Goal: Information Seeking & Learning: Learn about a topic

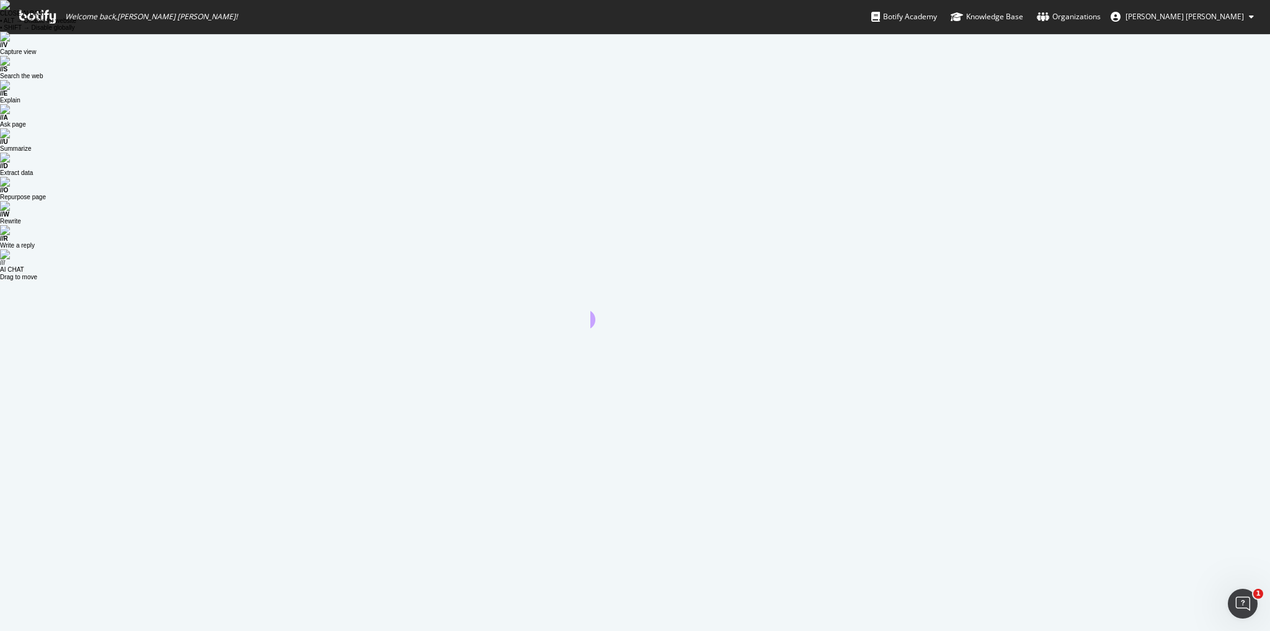
click at [57, 25] on span "Welcome back, [PERSON_NAME] [PERSON_NAME] !" at bounding box center [128, 16] width 238 height 33
click at [43, 17] on icon at bounding box center [37, 17] width 37 height 14
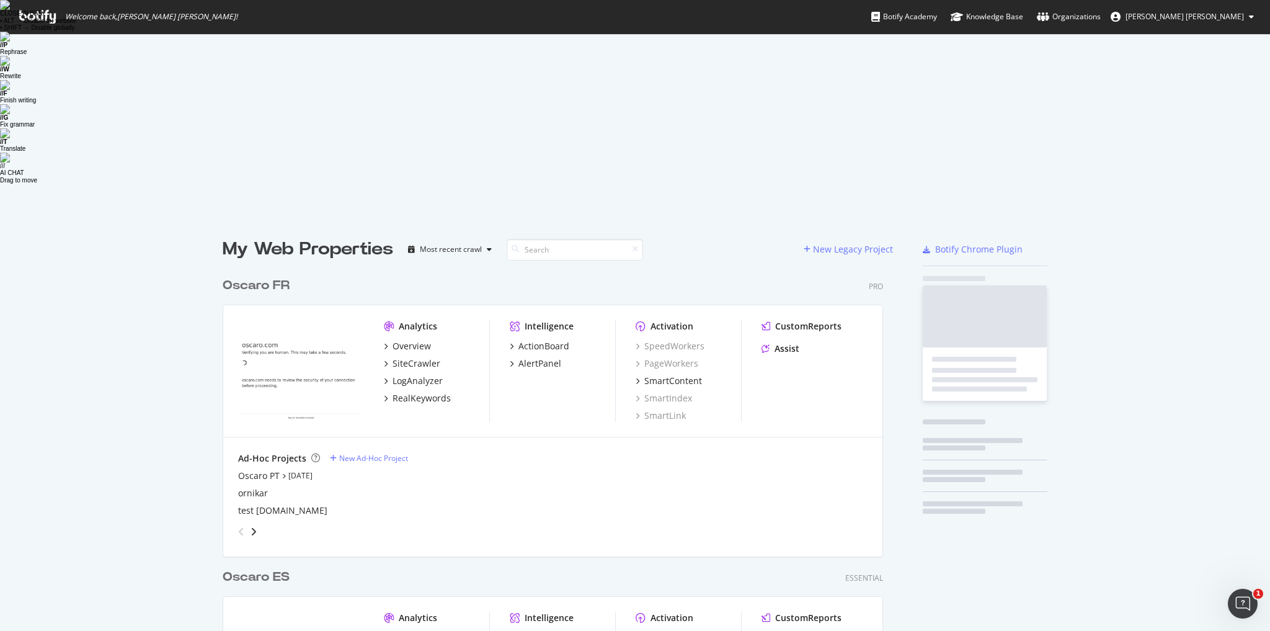
scroll to position [676, 663]
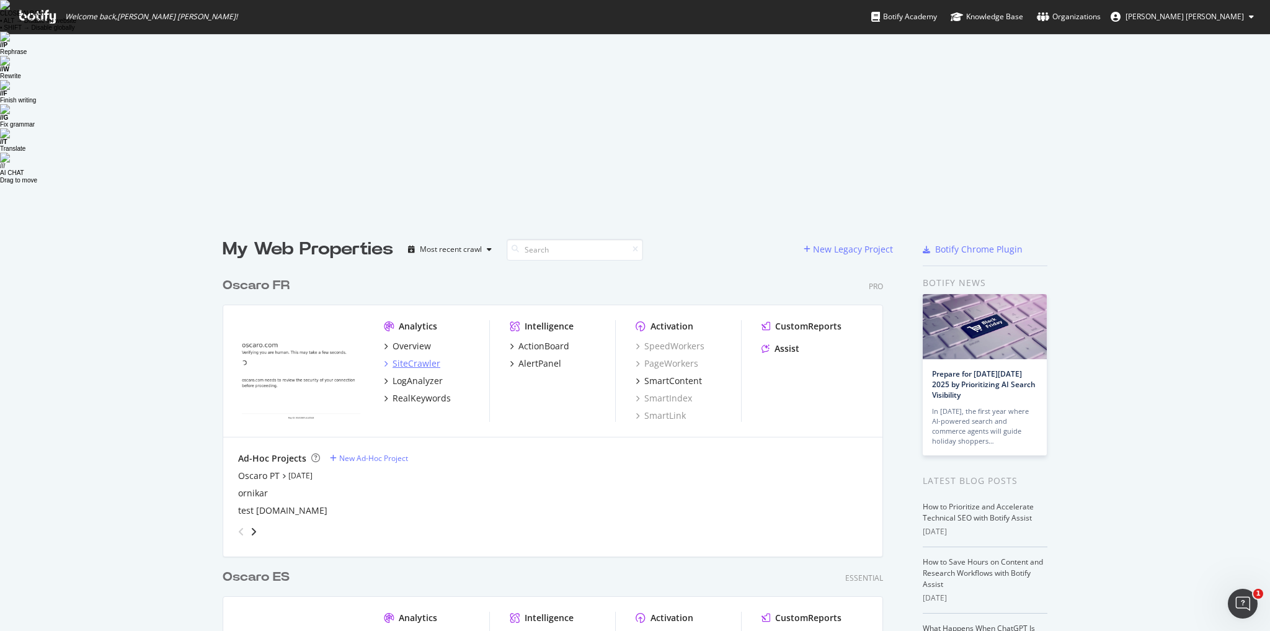
click at [410, 357] on div "SiteCrawler" at bounding box center [417, 363] width 48 height 12
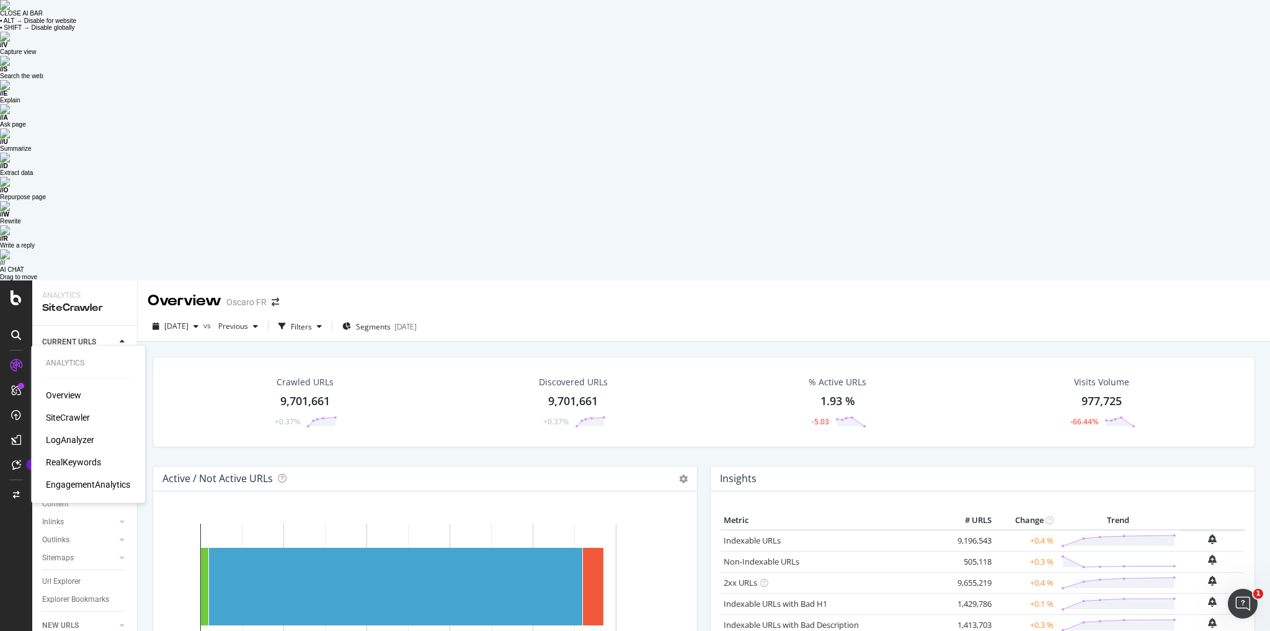
click at [72, 456] on div "RealKeywords" at bounding box center [73, 462] width 55 height 12
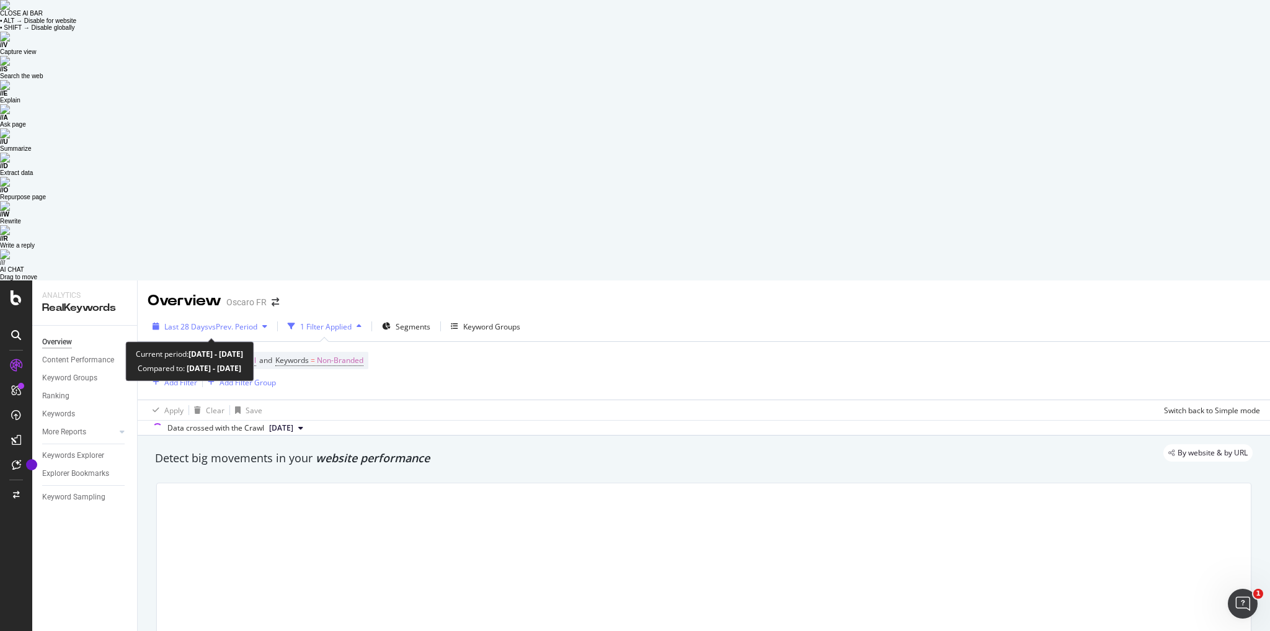
click at [220, 321] on span "vs Prev. Period" at bounding box center [232, 326] width 49 height 11
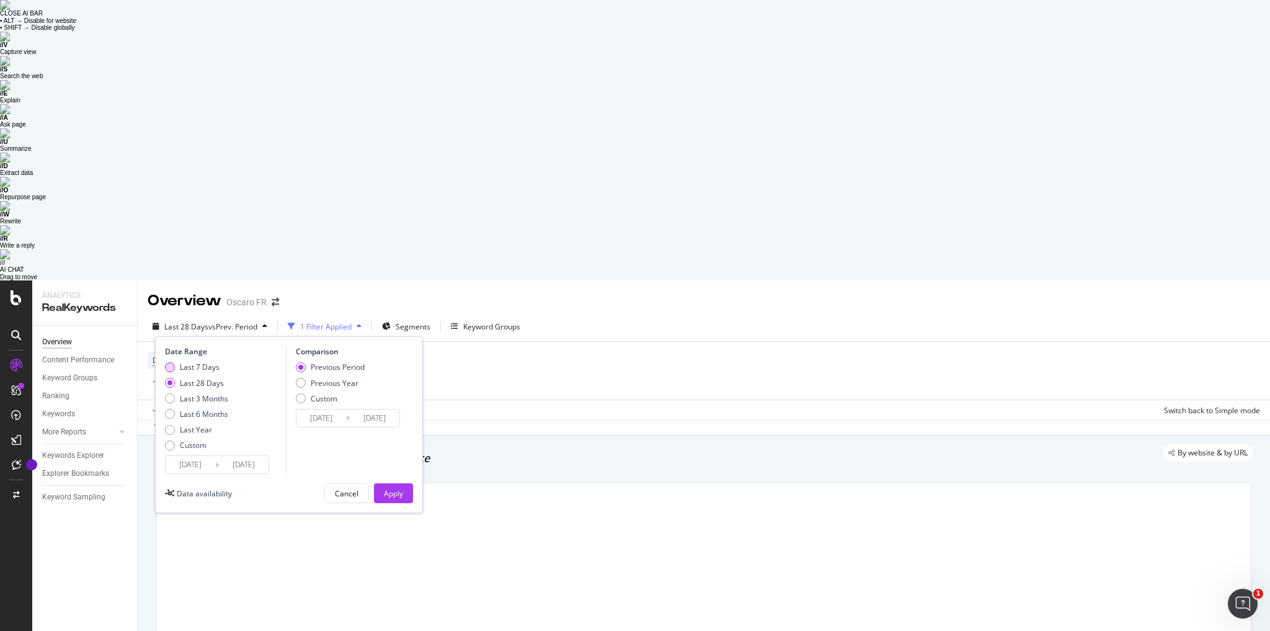
click at [199, 362] on div "Last 7 Days" at bounding box center [200, 367] width 40 height 11
type input "[DATE]"
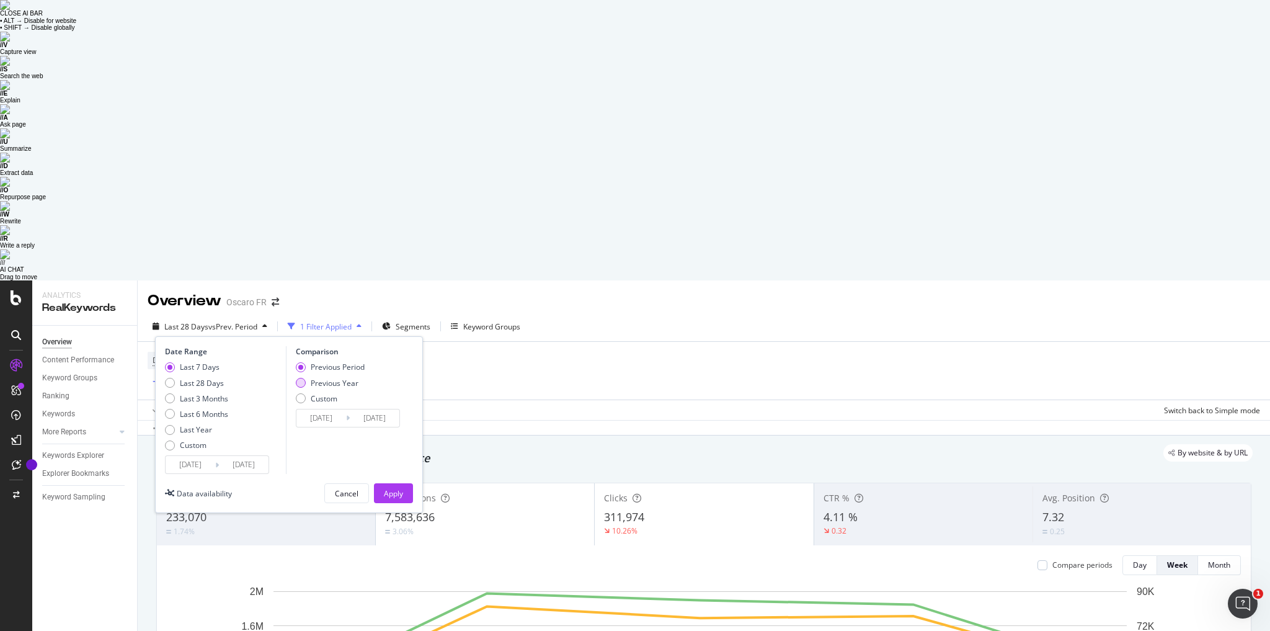
click at [335, 378] on div "Previous Year" at bounding box center [335, 383] width 48 height 11
type input "[DATE]"
click at [393, 488] on div "Apply" at bounding box center [393, 493] width 19 height 11
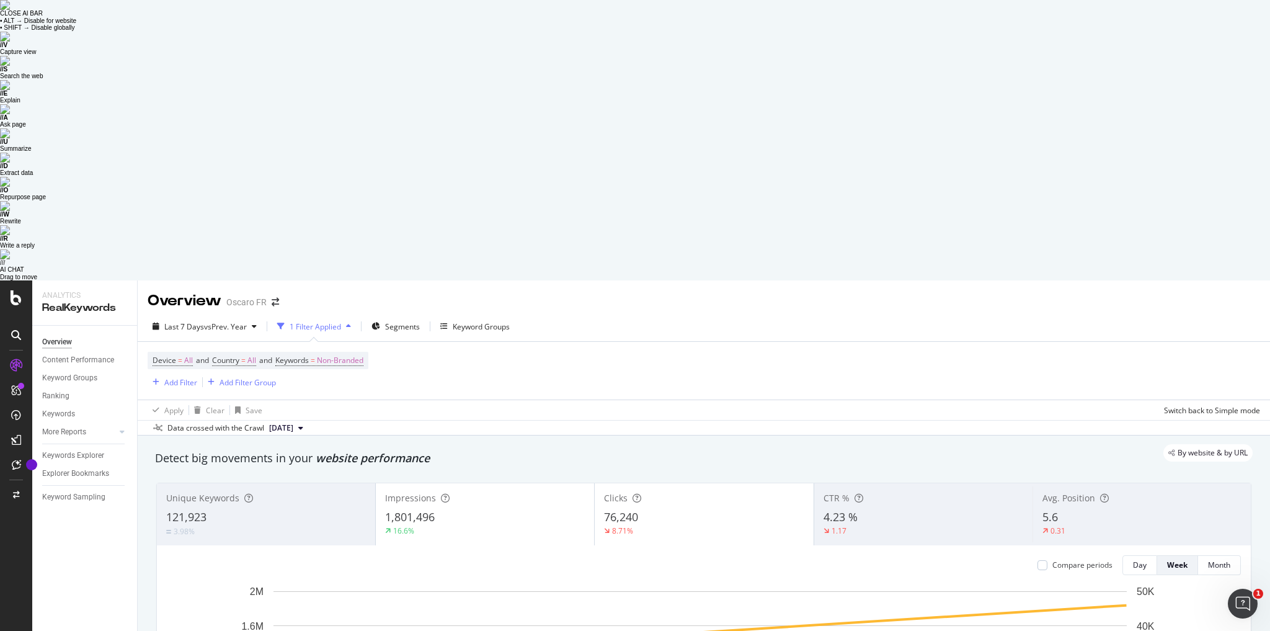
click at [478, 509] on div "1,801,496" at bounding box center [485, 517] width 200 height 16
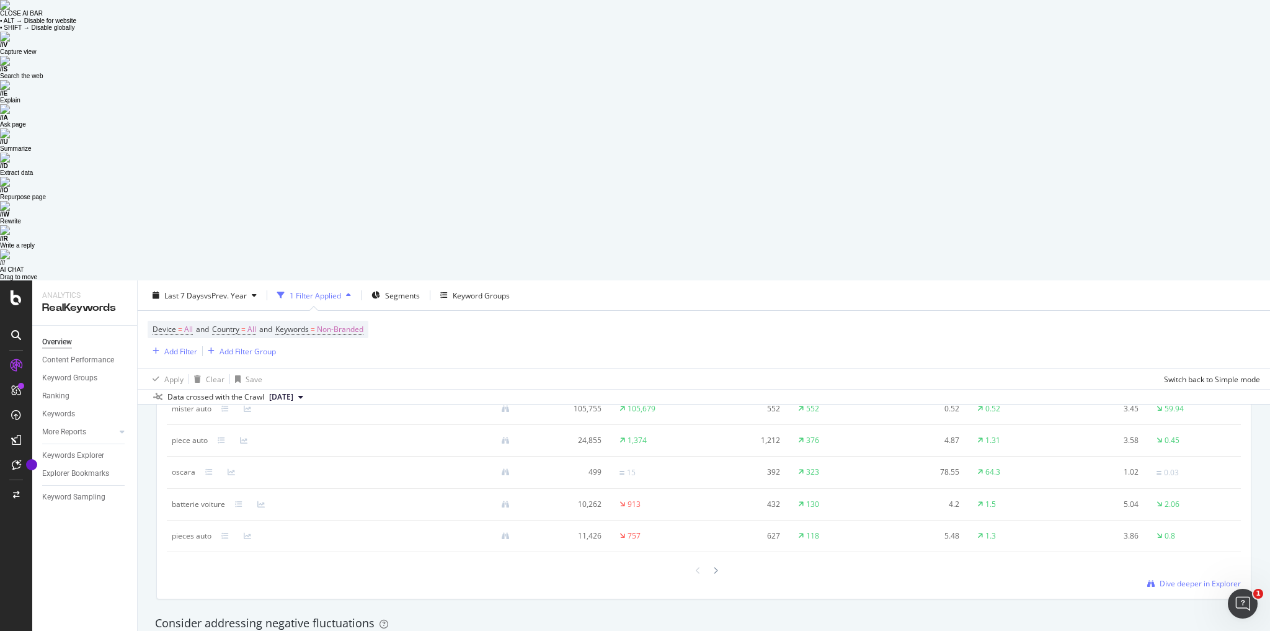
scroll to position [1241, 0]
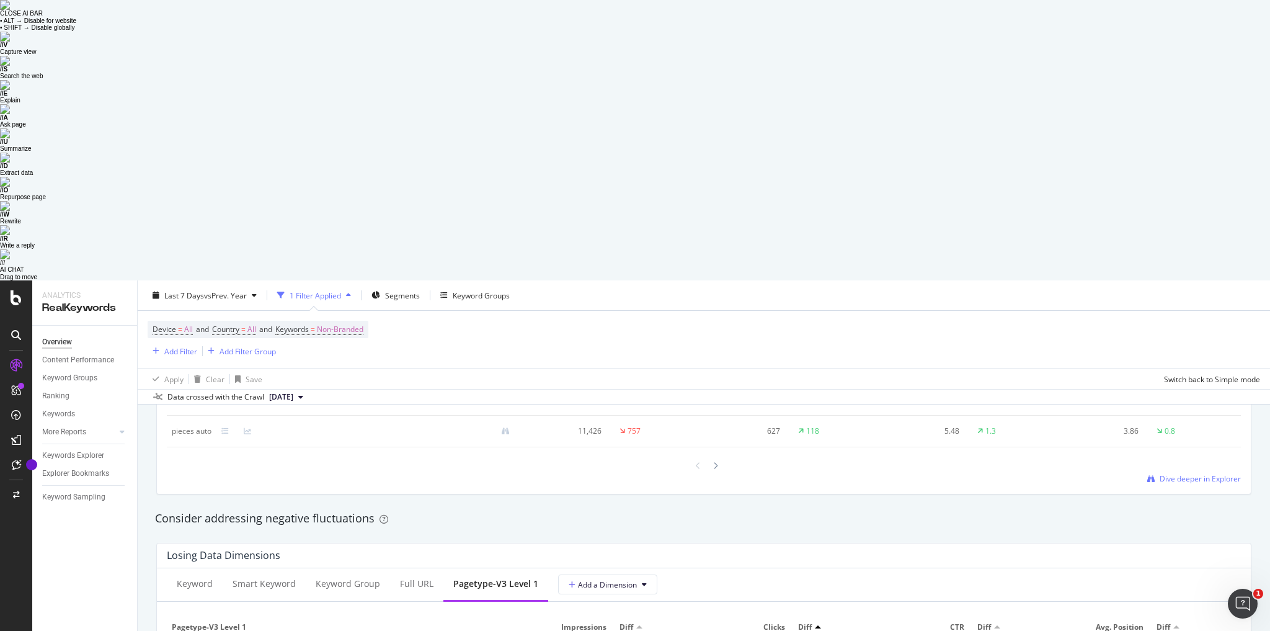
scroll to position [1340, 0]
drag, startPoint x: 262, startPoint y: 409, endPoint x: 168, endPoint y: 409, distance: 94.3
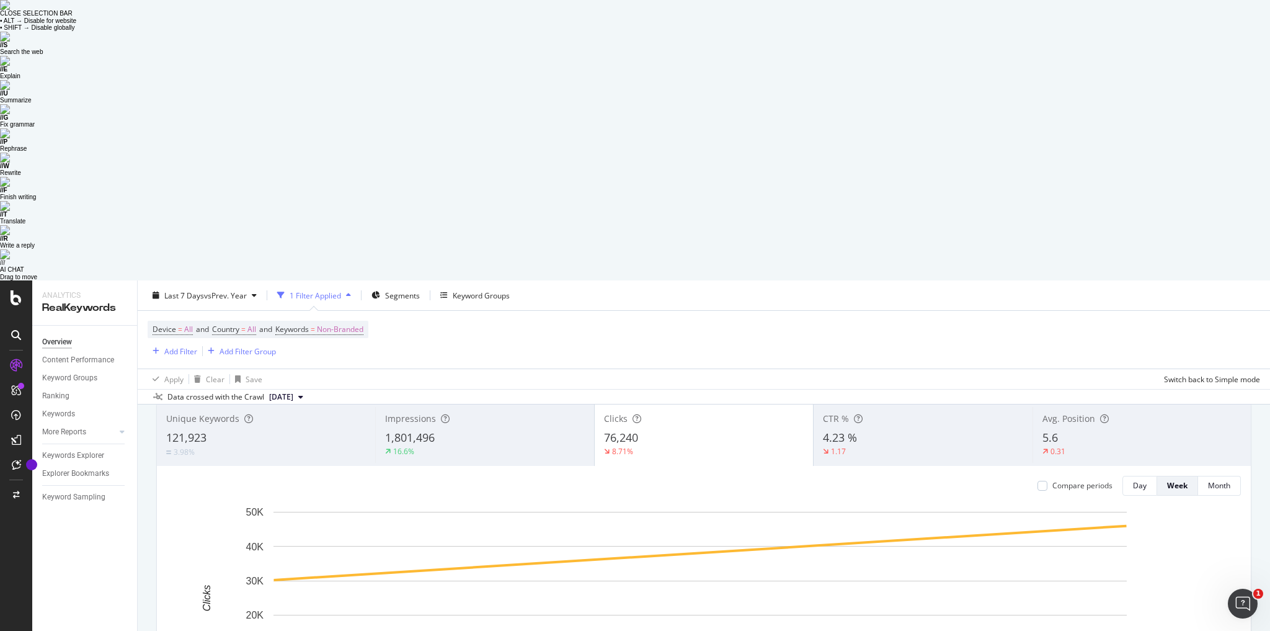
scroll to position [0, 0]
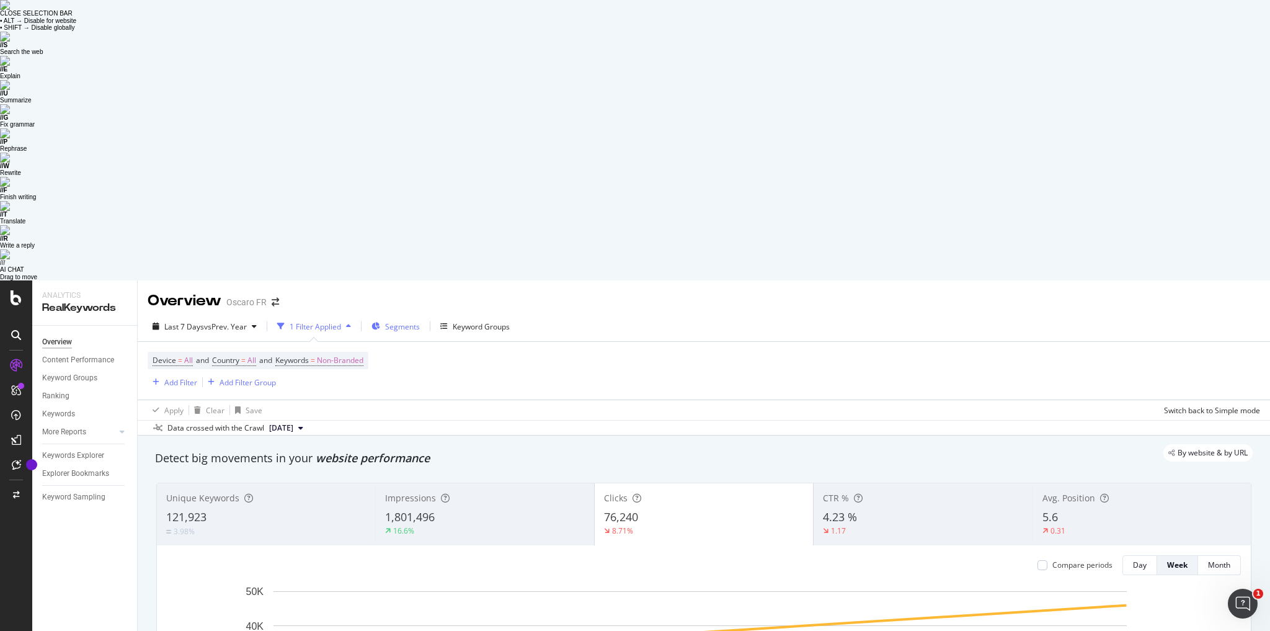
click at [422, 316] on button "Segments" at bounding box center [396, 326] width 58 height 20
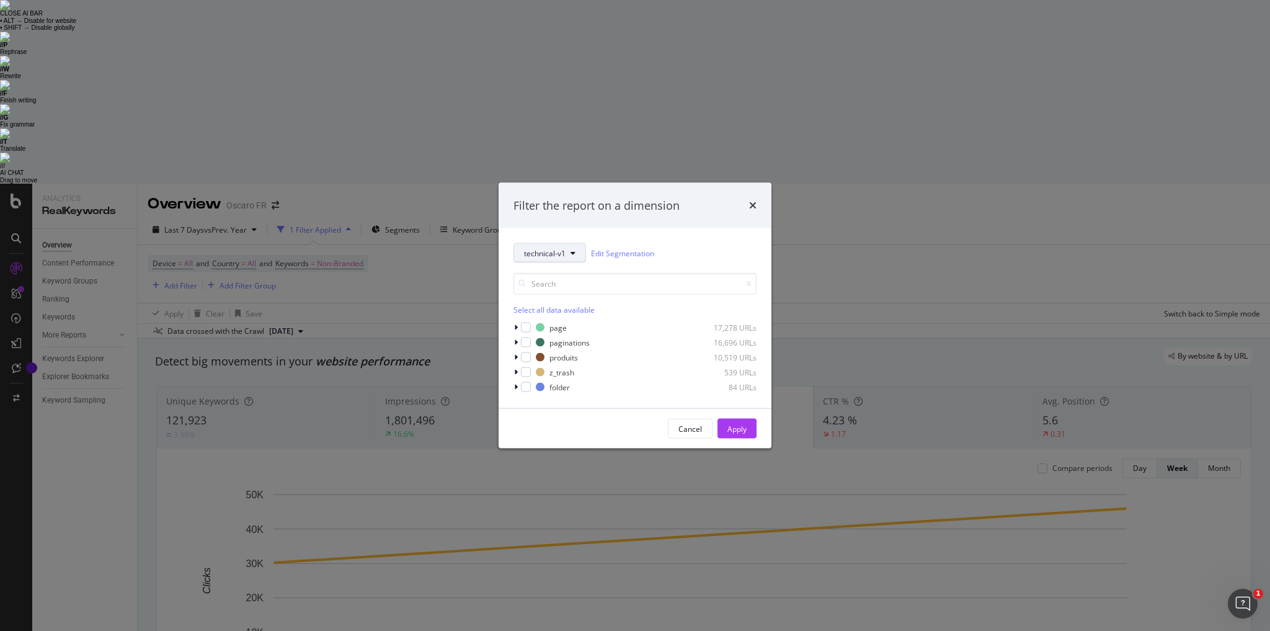
click at [567, 257] on button "technical-v1" at bounding box center [550, 253] width 73 height 20
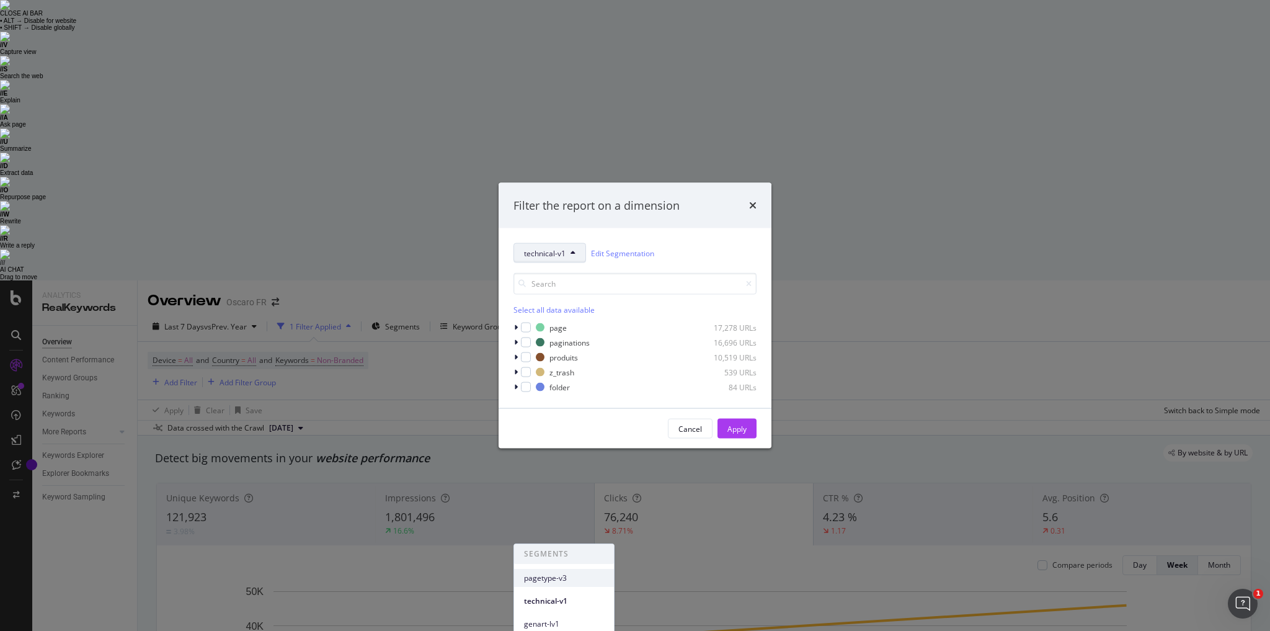
click at [564, 573] on span "pagetype-v3" at bounding box center [564, 578] width 80 height 11
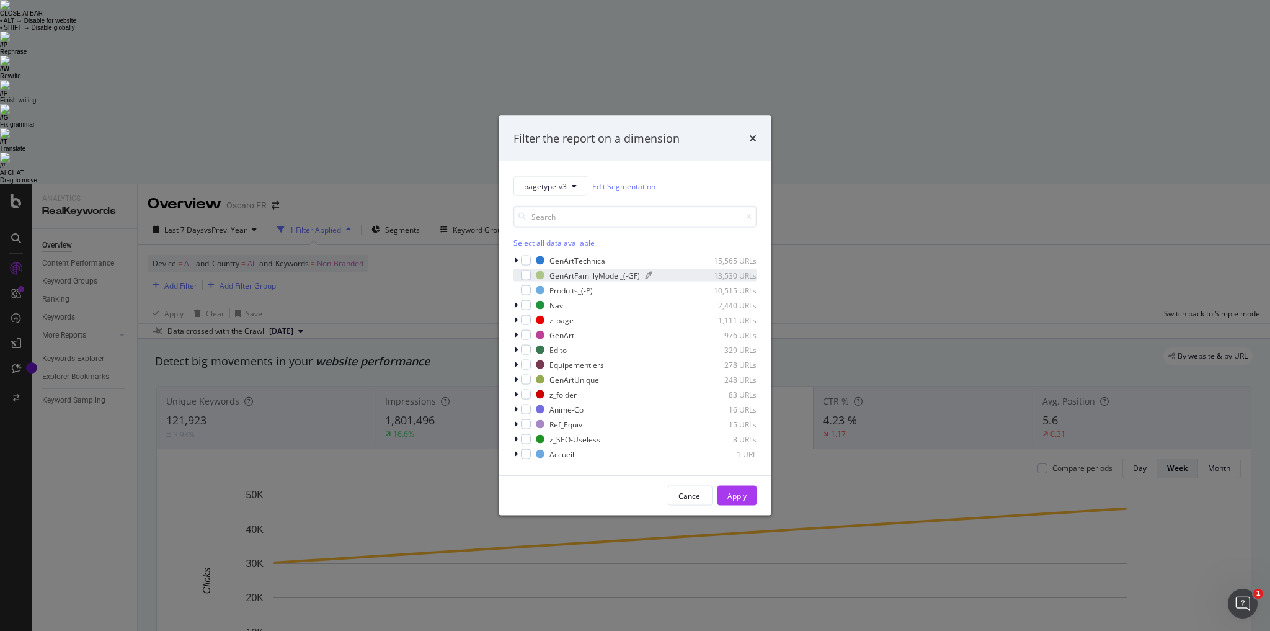
click at [572, 275] on div "GenArtFamillyModel_(-GF)" at bounding box center [595, 275] width 91 height 11
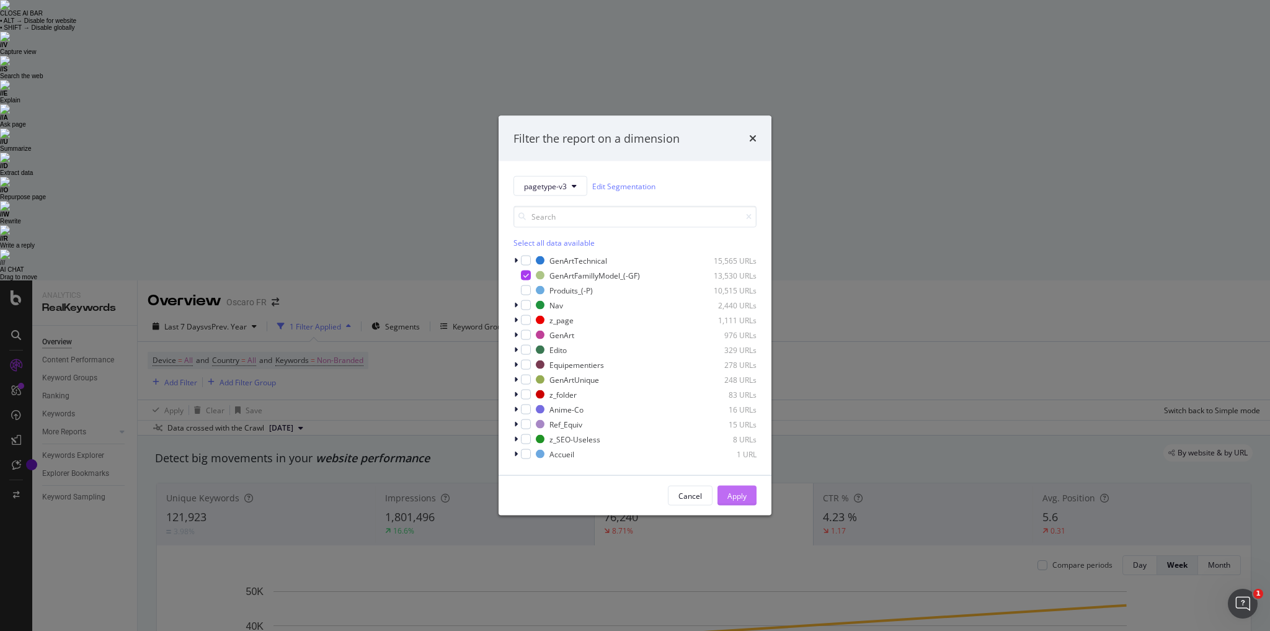
click at [744, 495] on div "Apply" at bounding box center [737, 495] width 19 height 11
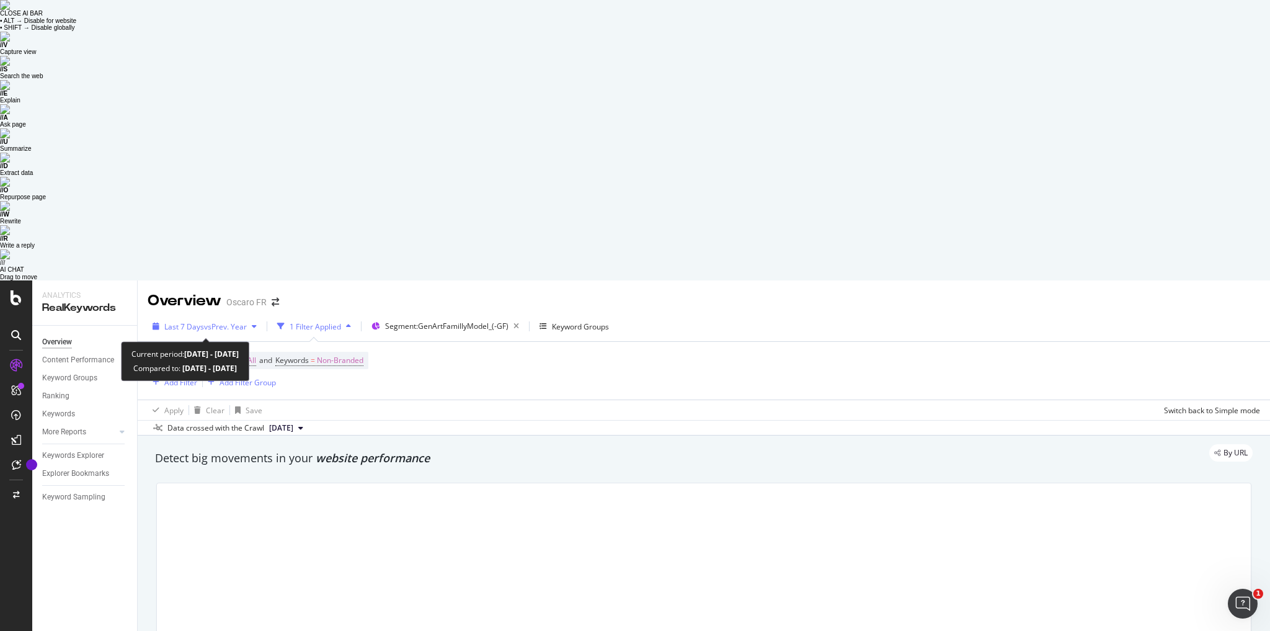
click at [243, 321] on span "vs Prev. Year" at bounding box center [225, 326] width 43 height 11
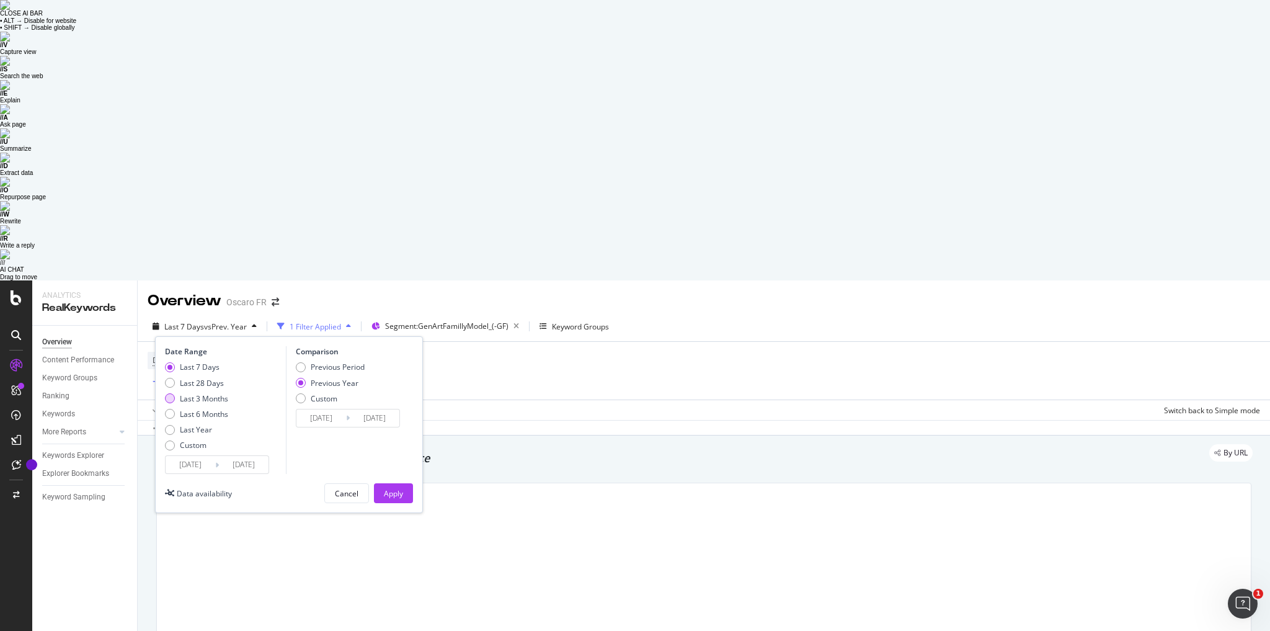
click at [196, 393] on div "Last 3 Months" at bounding box center [204, 398] width 48 height 11
type input "[DATE]"
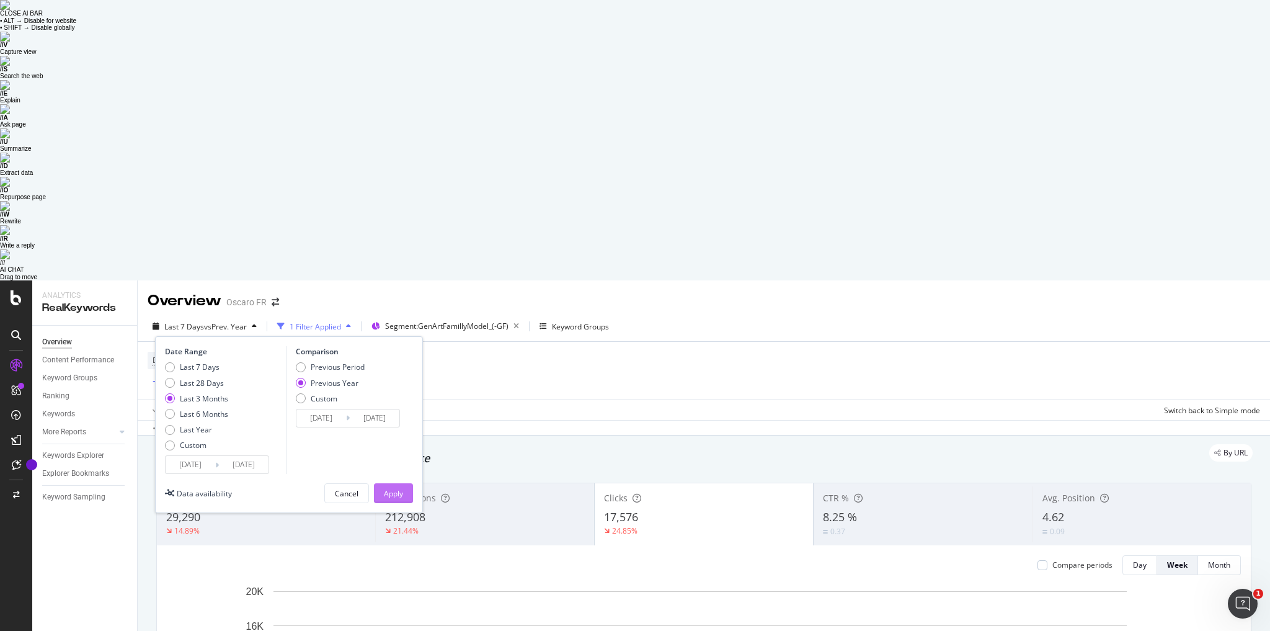
click at [403, 483] on button "Apply" at bounding box center [393, 493] width 39 height 20
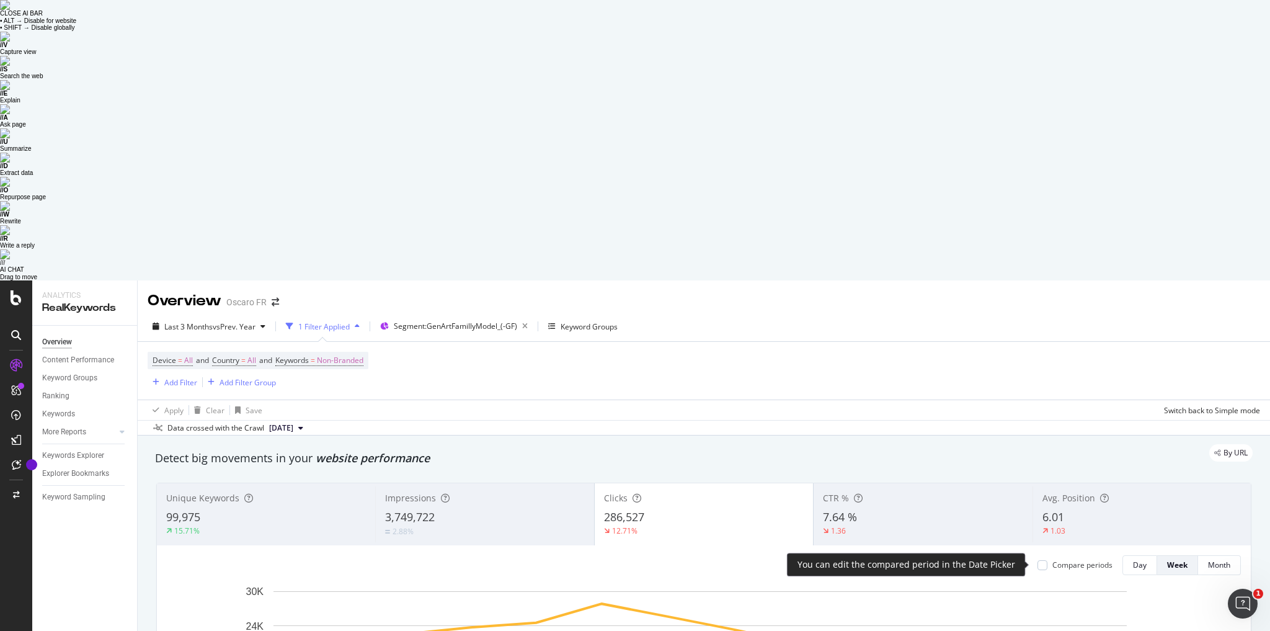
click at [1091, 560] on div "Compare periods" at bounding box center [1083, 565] width 60 height 11
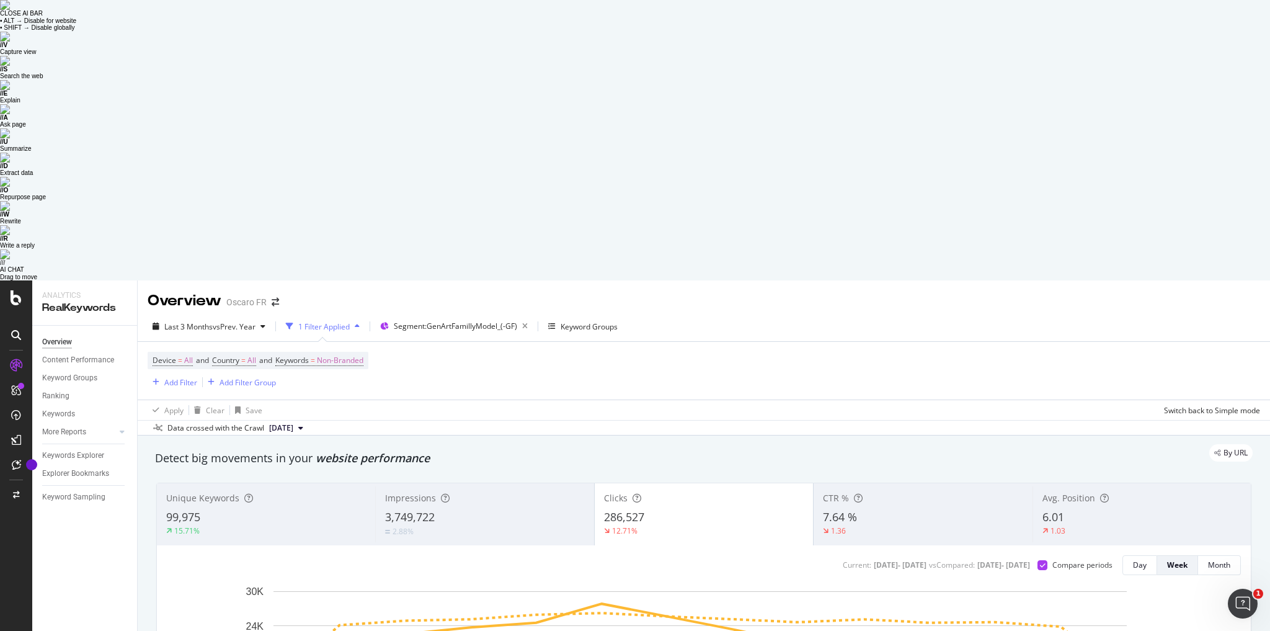
click at [1086, 509] on div "6.01" at bounding box center [1142, 517] width 199 height 16
click at [1100, 509] on div "6.01" at bounding box center [1142, 517] width 200 height 16
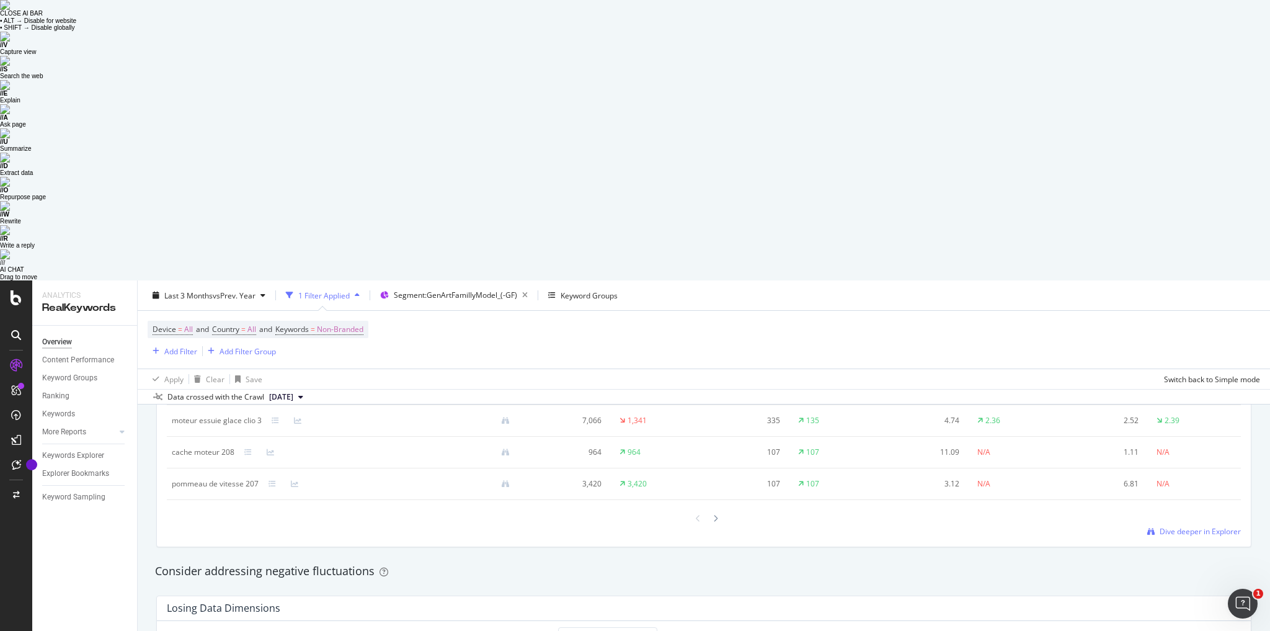
scroll to position [1290, 0]
click at [189, 625] on div "Keyword" at bounding box center [195, 631] width 36 height 12
click at [257, 625] on div "Smart Keyword" at bounding box center [265, 631] width 63 height 12
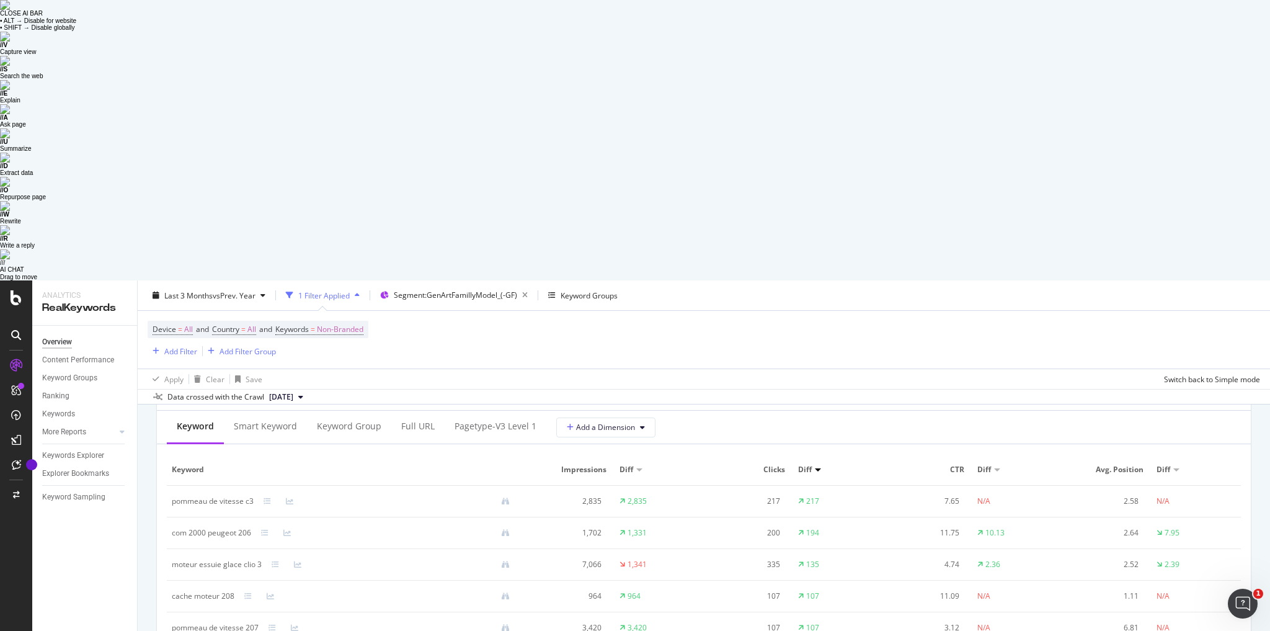
scroll to position [943, 0]
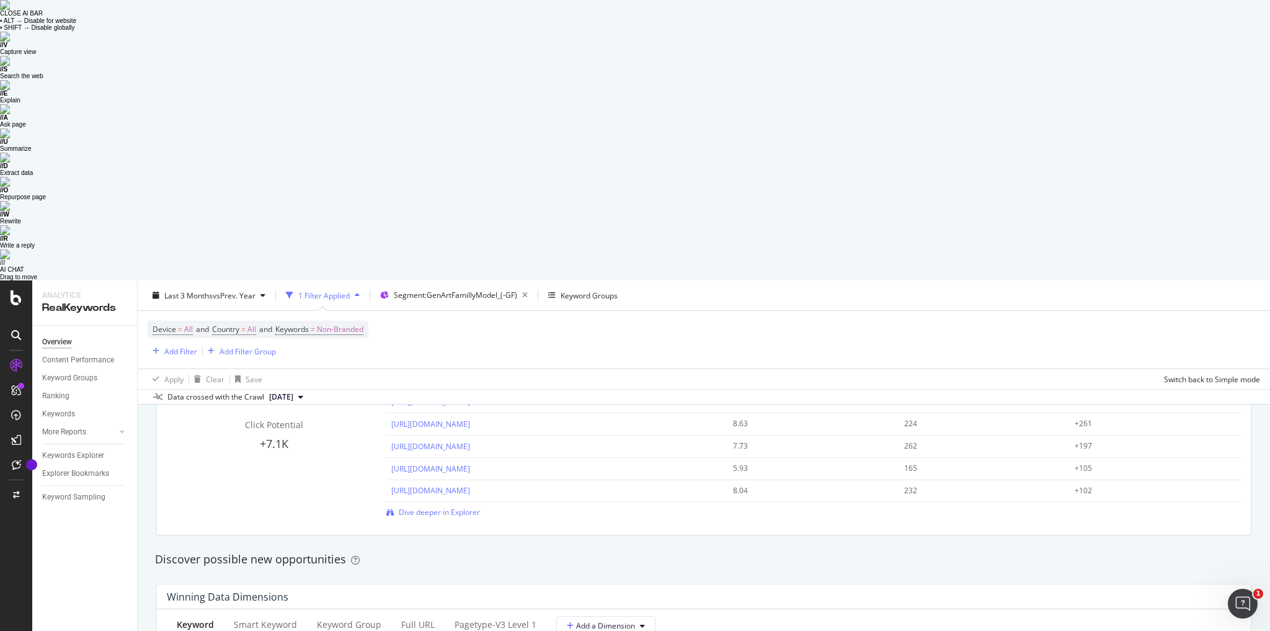
click at [243, 584] on div "Winning Data Dimensions" at bounding box center [704, 596] width 1094 height 25
click at [248, 618] on div "Smart Keyword" at bounding box center [265, 624] width 63 height 12
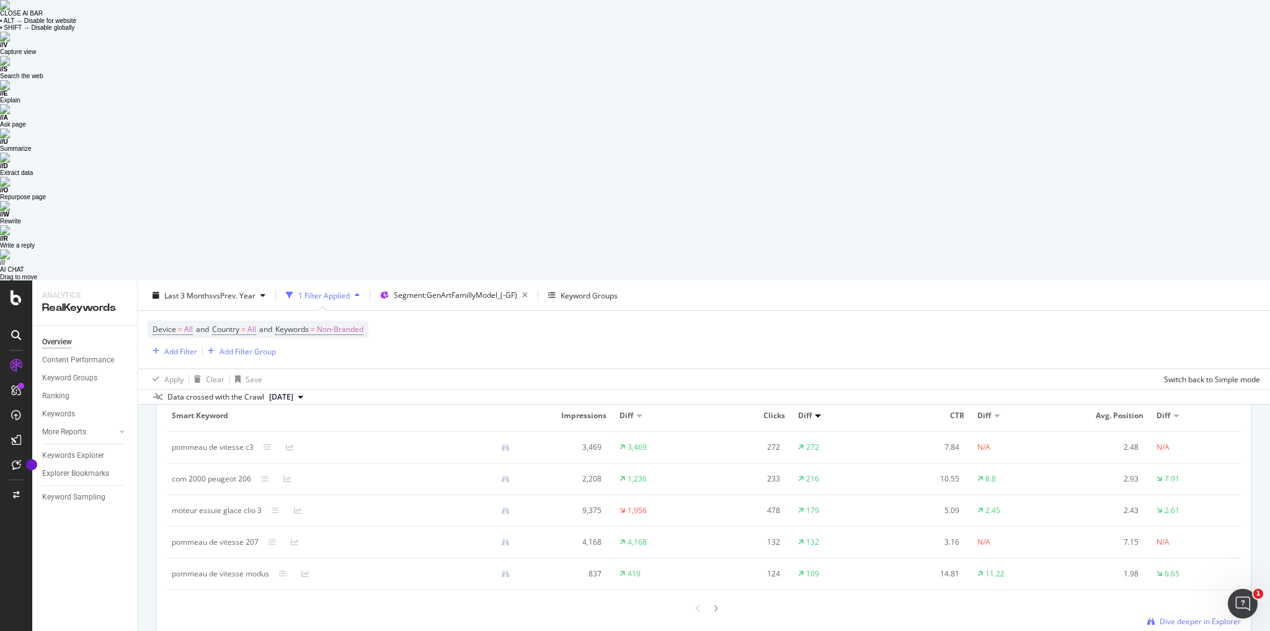
scroll to position [1087, 0]
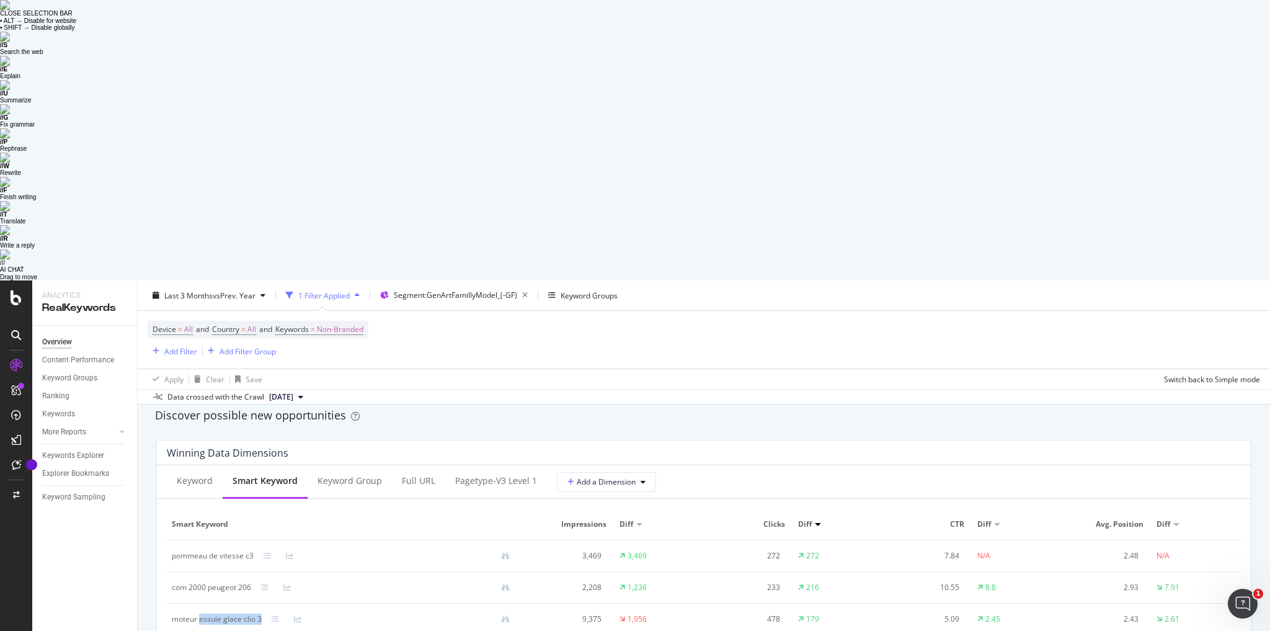
drag, startPoint x: 261, startPoint y: 337, endPoint x: 200, endPoint y: 336, distance: 61.4
click at [200, 613] on div "moteur essuie glace clio 3" at bounding box center [346, 618] width 348 height 11
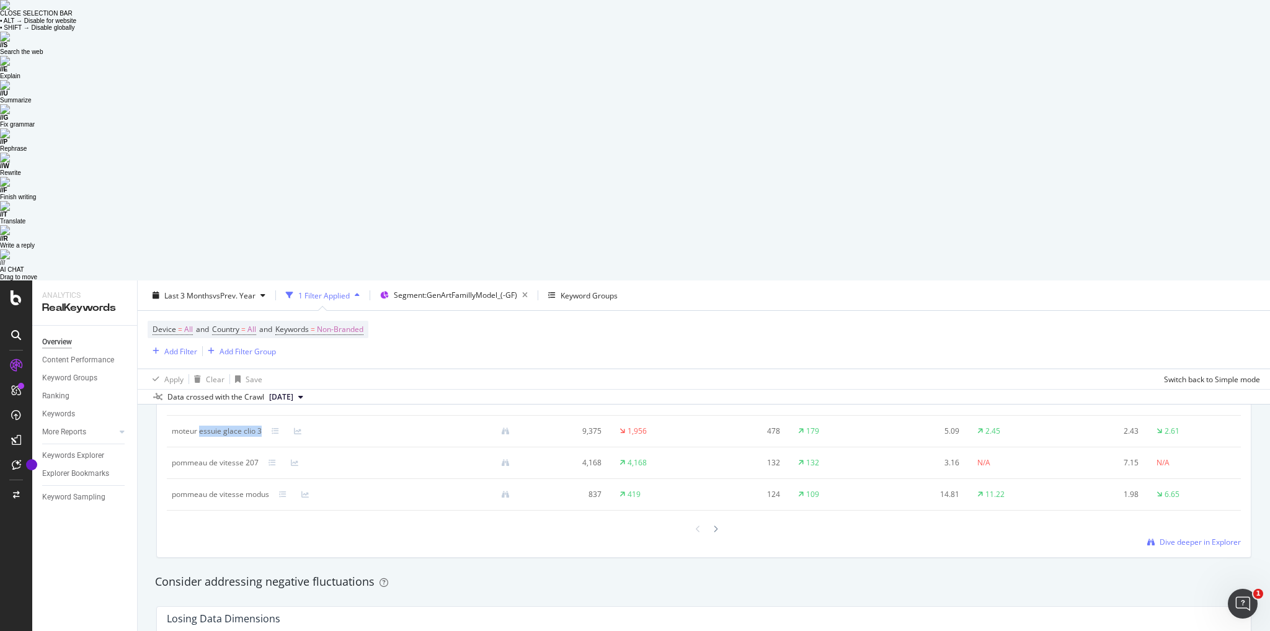
scroll to position [1335, 0]
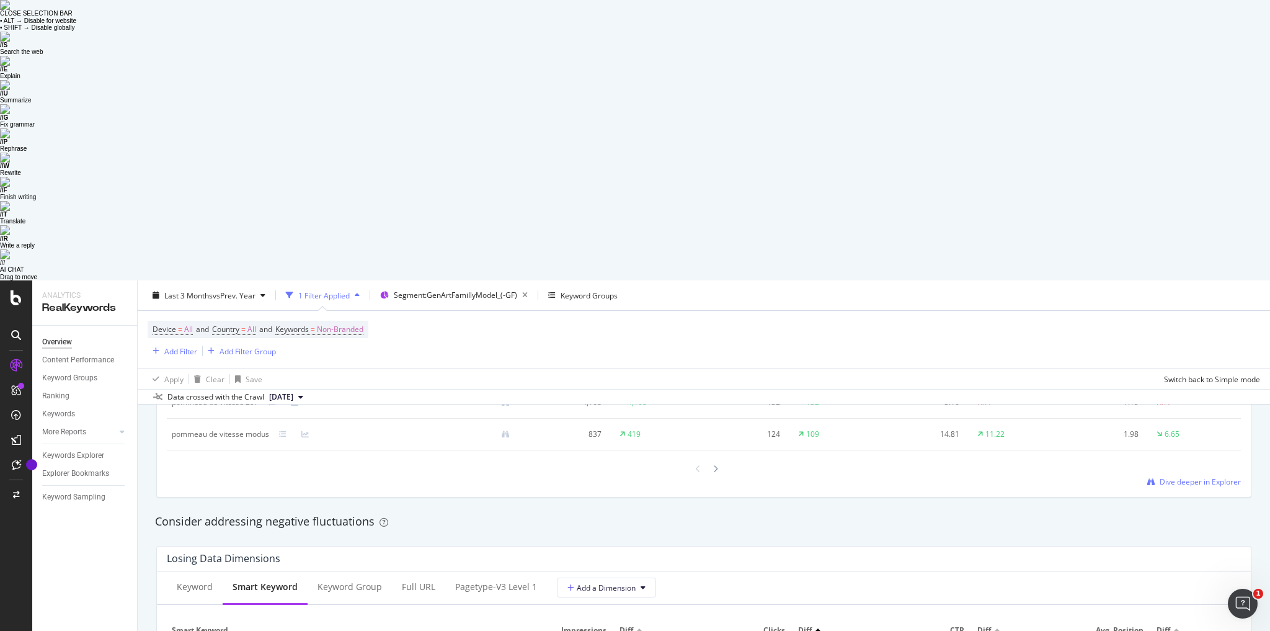
drag, startPoint x: 233, startPoint y: 380, endPoint x: 169, endPoint y: 383, distance: 64.0
copy div "demarreur clio 2"
drag, startPoint x: 213, startPoint y: 443, endPoint x: 170, endPoint y: 447, distance: 43.6
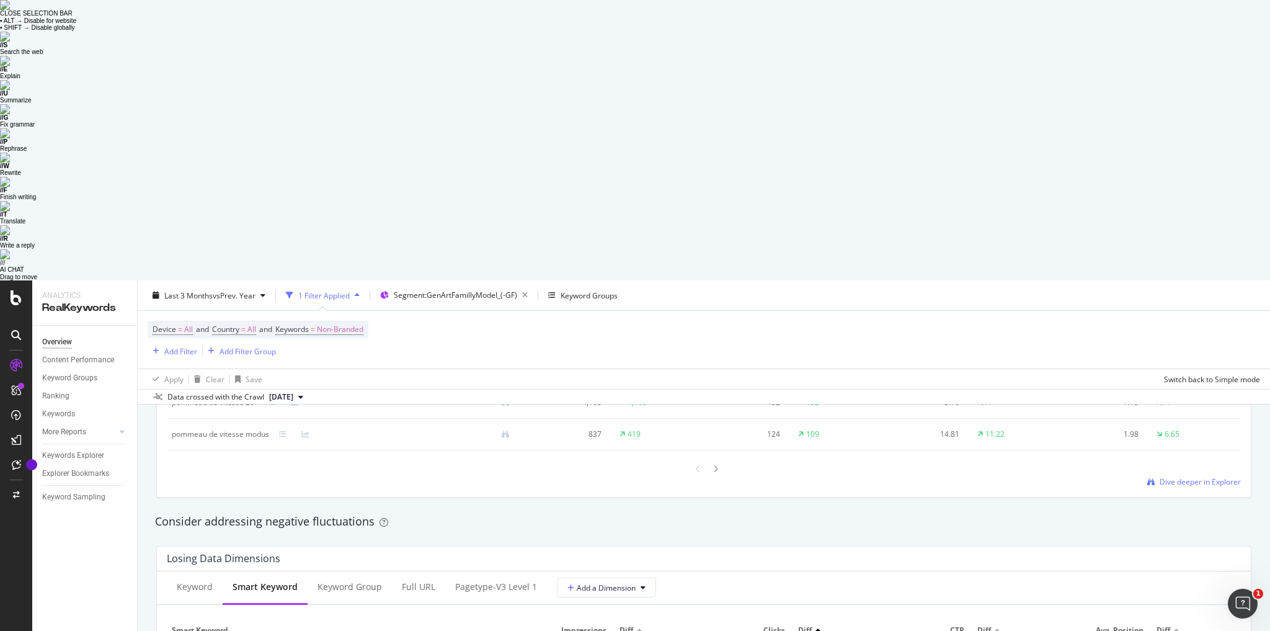
copy div "batterie c3"
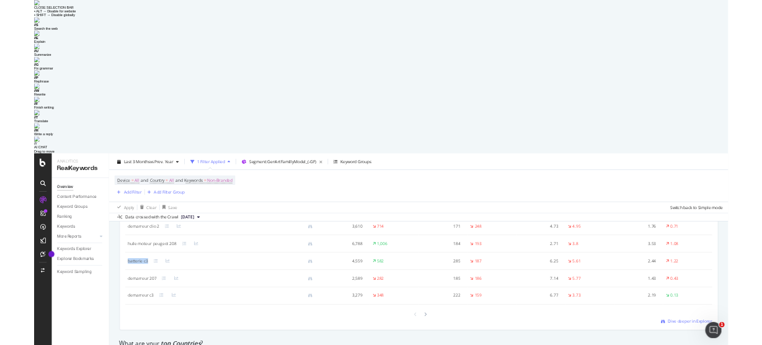
scroll to position [1385, 0]
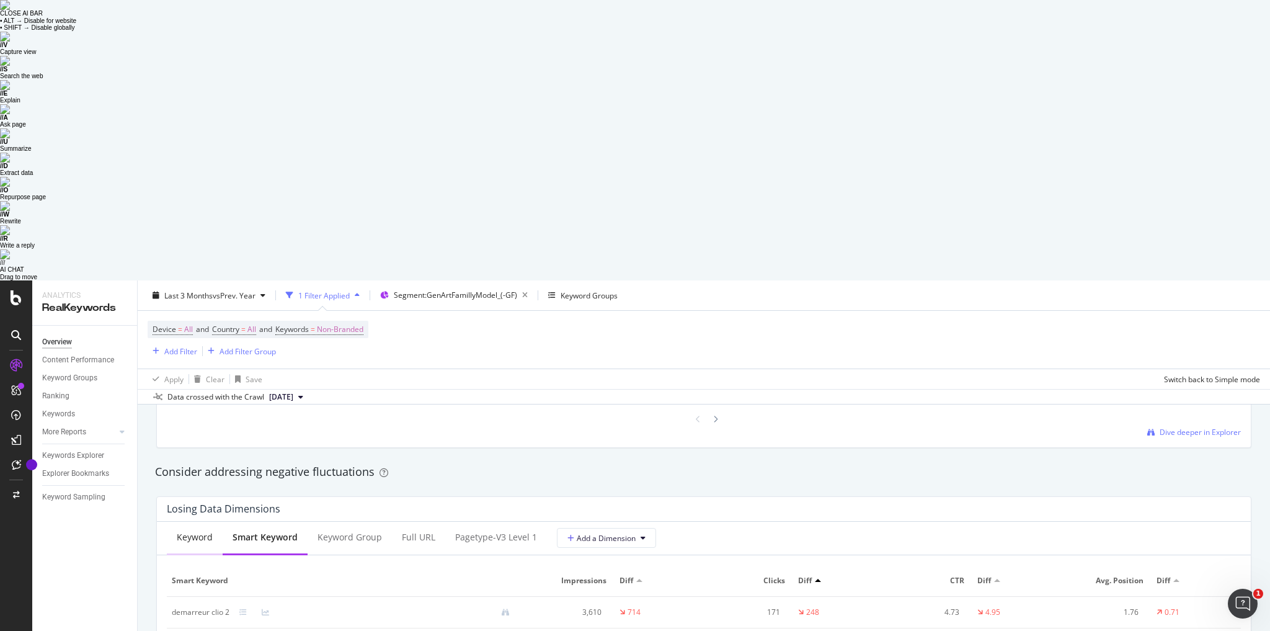
click at [201, 531] on div "Keyword" at bounding box center [195, 537] width 36 height 12
drag, startPoint x: 226, startPoint y: 458, endPoint x: 169, endPoint y: 453, distance: 56.6
copy div "embrayage 207"
